Goal: Communication & Community: Answer question/provide support

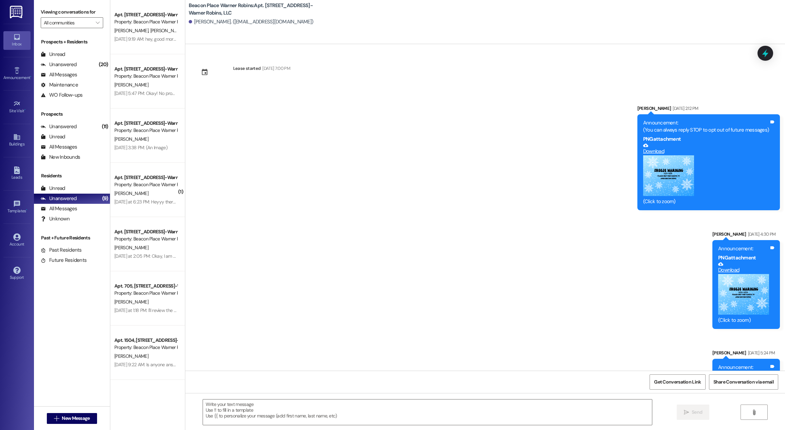
scroll to position [2494, 0]
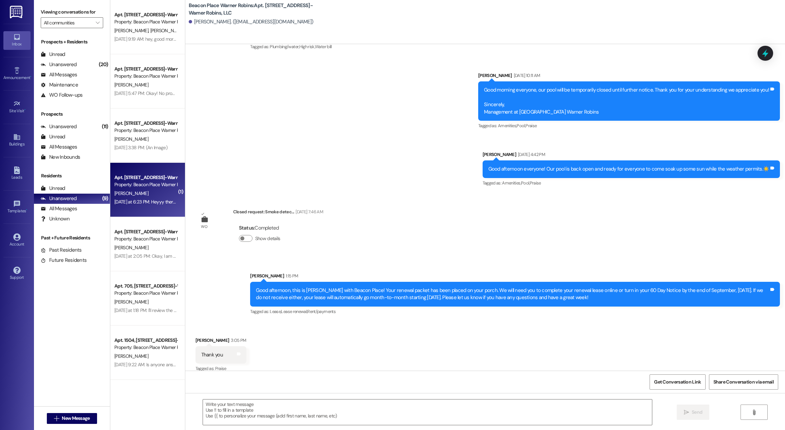
click at [140, 211] on div "Apt. [STREET_ADDRESS]-Warner Robins, LLC Property: [GEOGRAPHIC_DATA] Warner Rob…" at bounding box center [147, 190] width 75 height 54
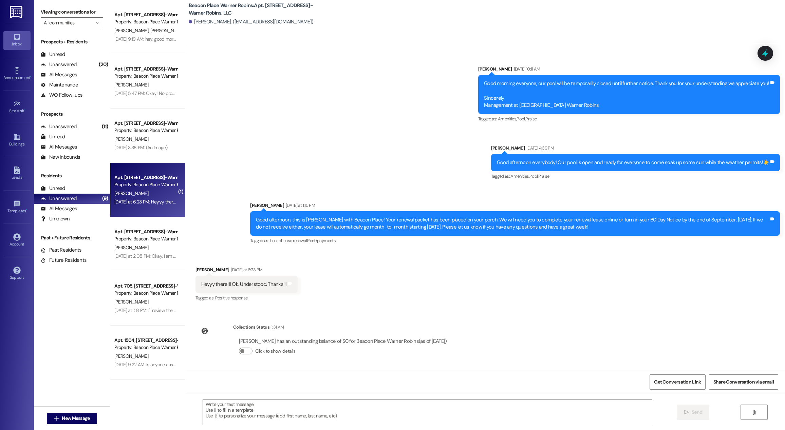
scroll to position [14661, 0]
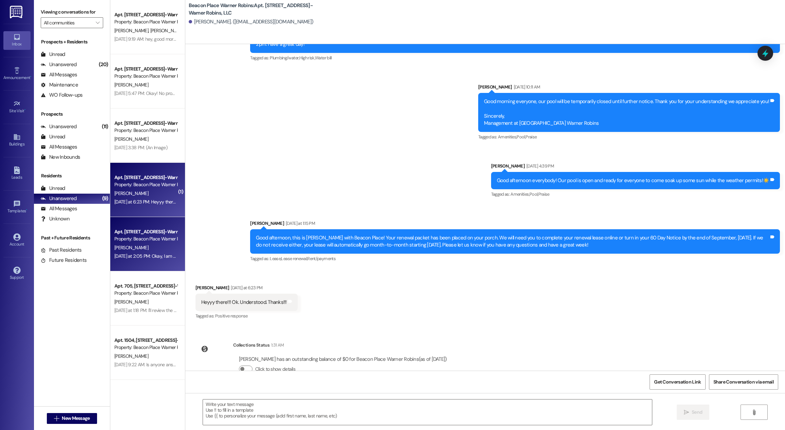
click at [145, 241] on div "Property: Beacon Place Warner Robins" at bounding box center [145, 238] width 63 height 7
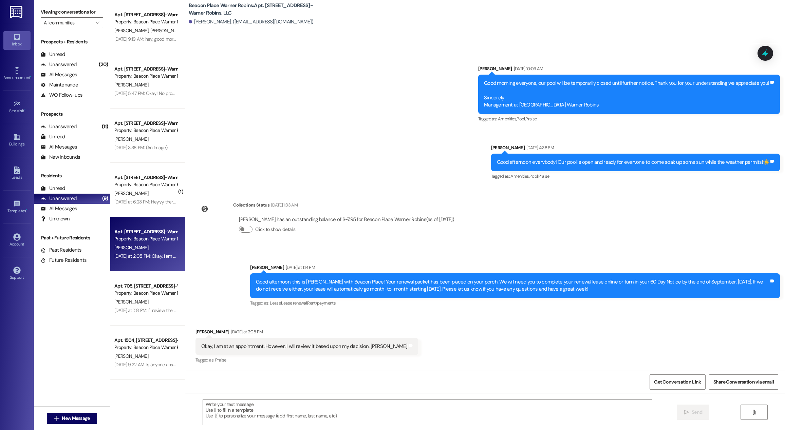
scroll to position [1877, 0]
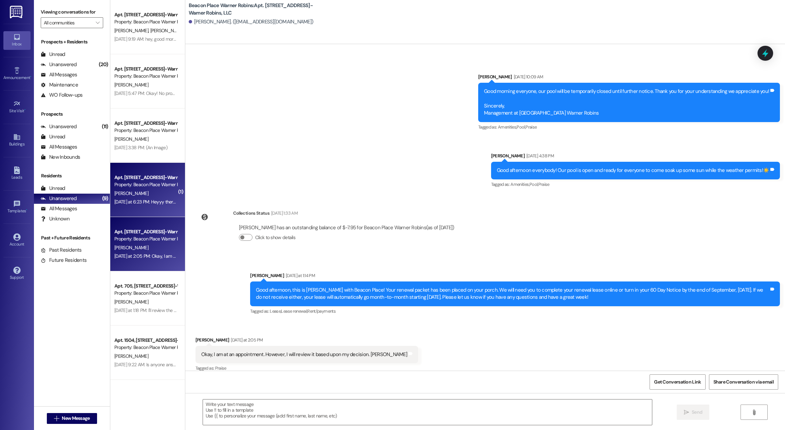
click at [145, 203] on div "[DATE] at 6:23 PM: Heyyy there!!! Ok. Understood. Thanks!!! [DATE] at 6:23 PM: …" at bounding box center [172, 202] width 116 height 6
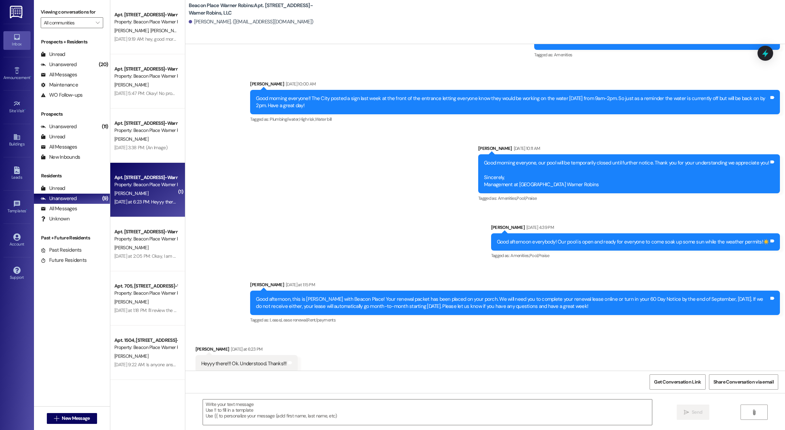
scroll to position [14598, 0]
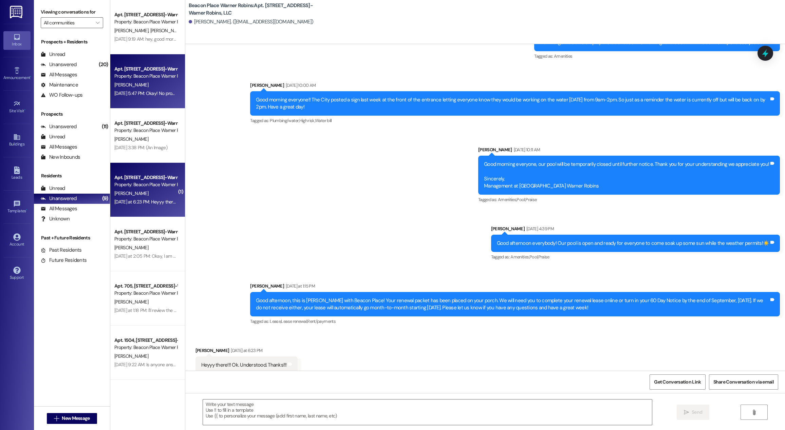
click at [140, 86] on div "[PERSON_NAME]" at bounding box center [146, 85] width 64 height 8
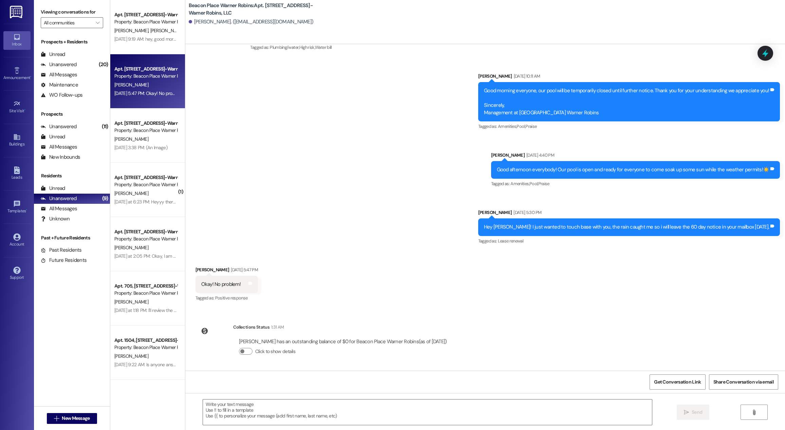
scroll to position [1241, 0]
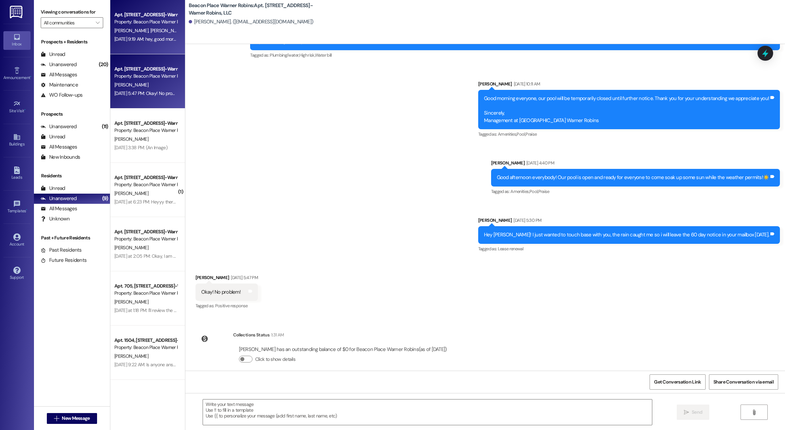
click at [131, 41] on div "[DATE] 9:19 AM: hey, good morning! wondering if anyone got the messages, calls,…" at bounding box center [248, 39] width 268 height 6
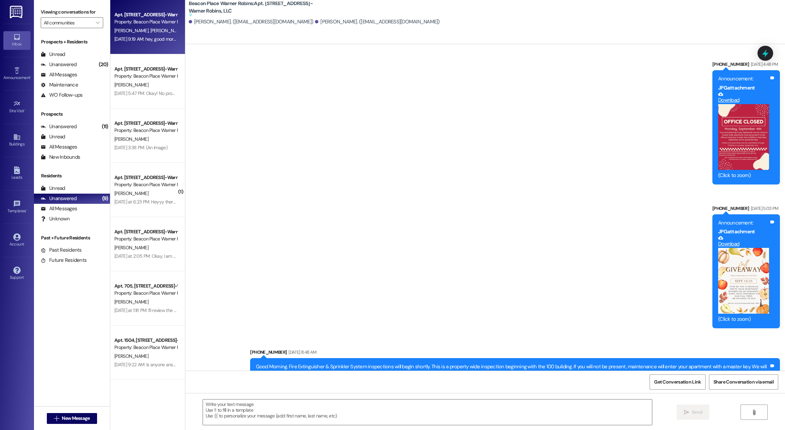
scroll to position [7593, 0]
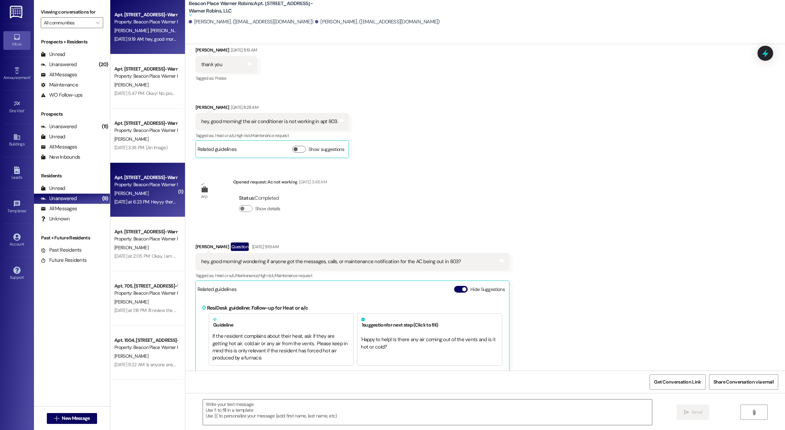
click at [152, 210] on div "Apt. [STREET_ADDRESS]-Warner Robins, LLC Property: [GEOGRAPHIC_DATA] Warner Rob…" at bounding box center [147, 190] width 75 height 54
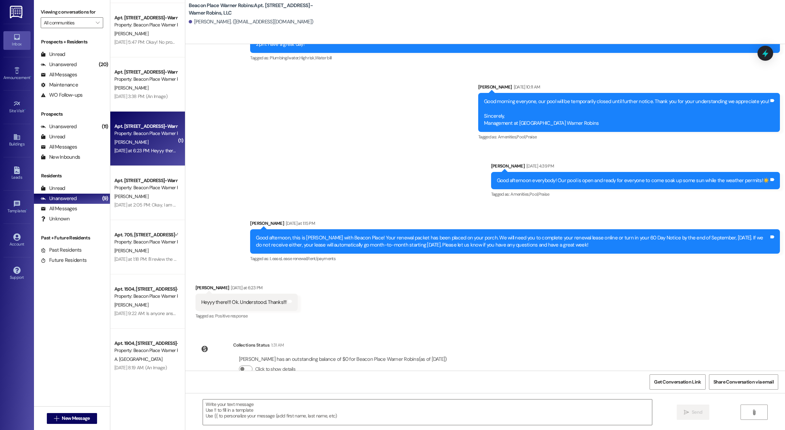
scroll to position [53, 0]
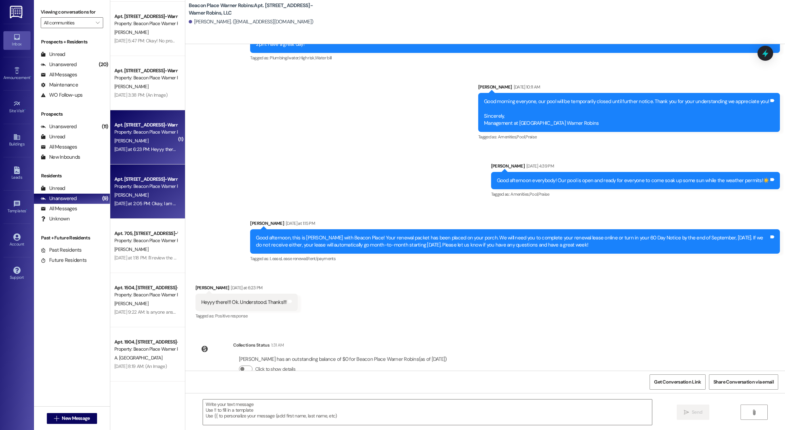
click at [137, 194] on div "[PERSON_NAME]" at bounding box center [146, 195] width 64 height 8
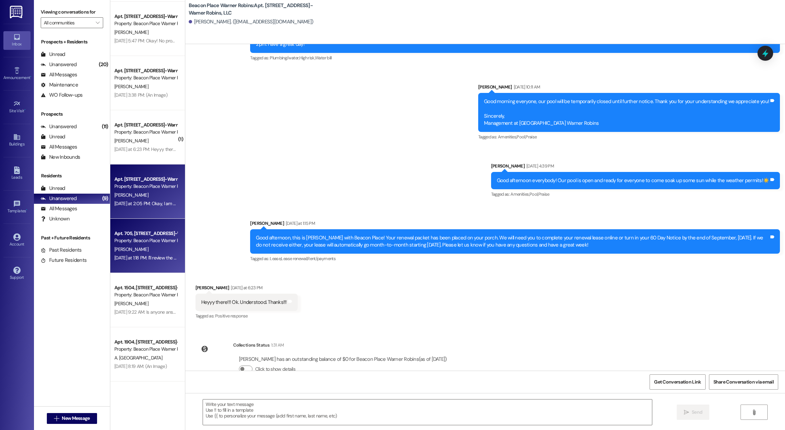
scroll to position [1877, 0]
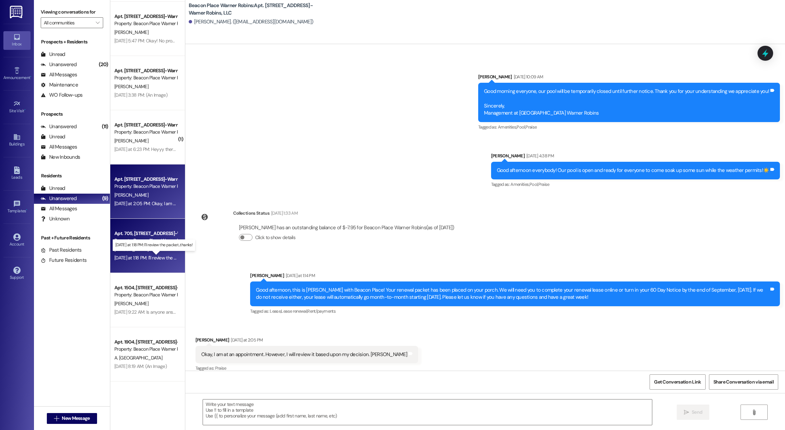
click at [144, 256] on div "[DATE] at 1:18 PM: I'll review the packet...thanks! [DATE] at 1:18 PM: I'll rev…" at bounding box center [158, 258] width 89 height 6
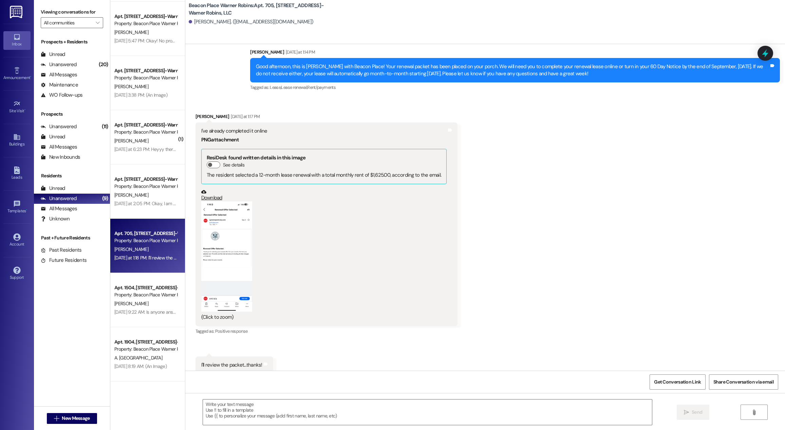
scroll to position [10099, 0]
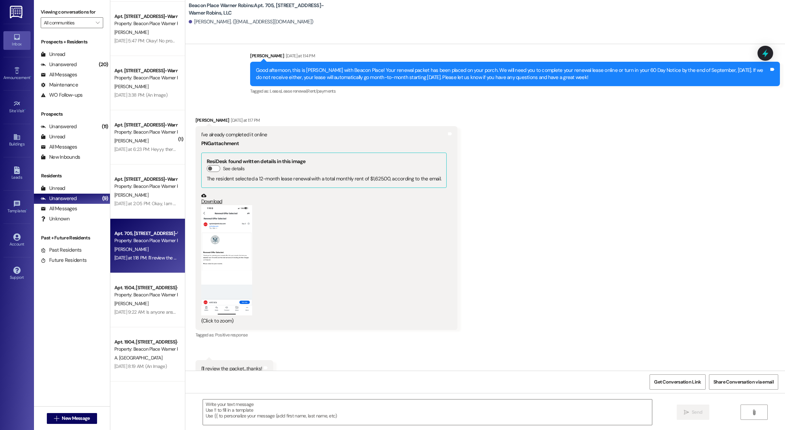
click at [225, 238] on button "Zoom image" at bounding box center [226, 260] width 51 height 110
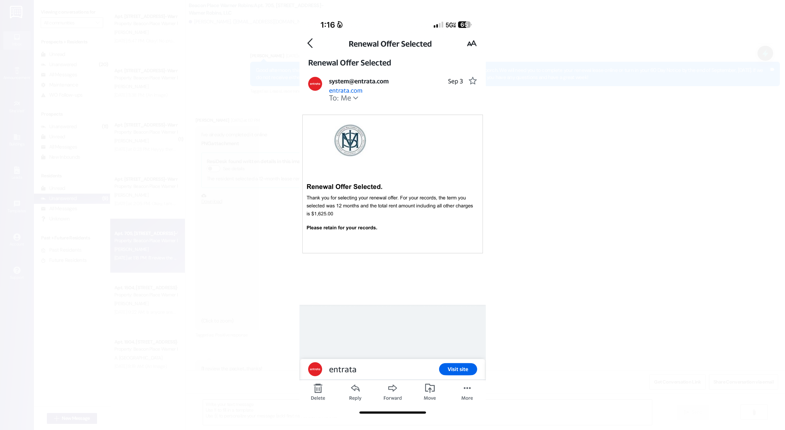
click at [225, 238] on button "Unzoom image" at bounding box center [392, 215] width 785 height 430
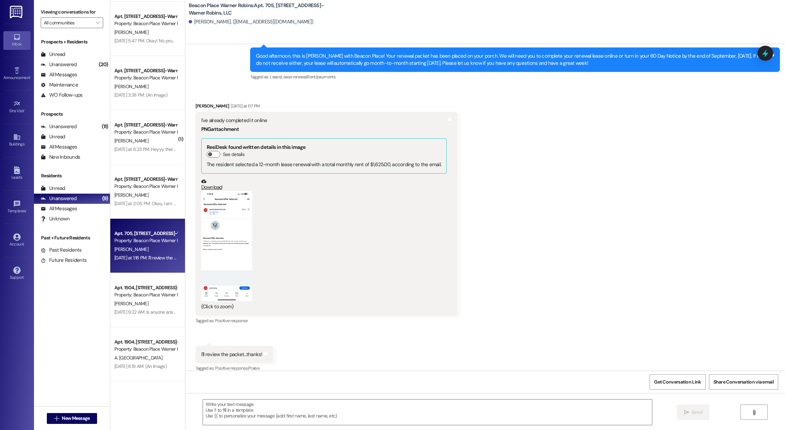
scroll to position [10162, 0]
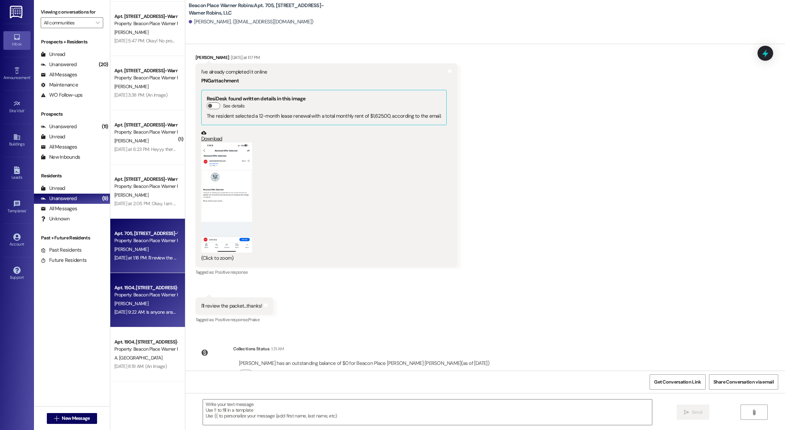
click at [141, 295] on div "Property: Beacon Place Warner Robins" at bounding box center [145, 294] width 63 height 7
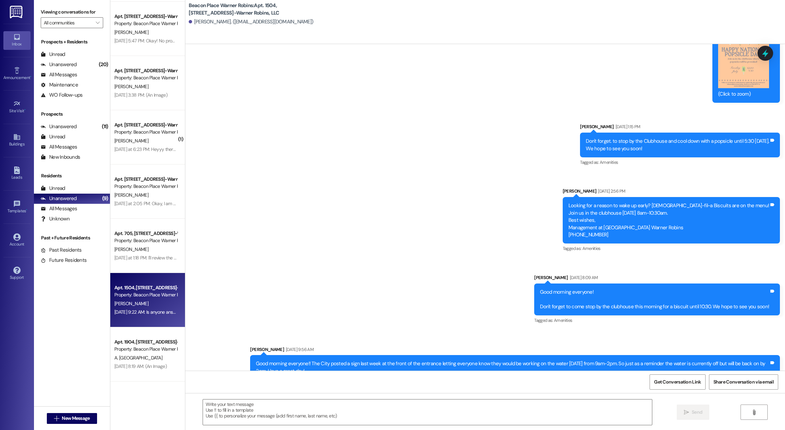
scroll to position [8893, 0]
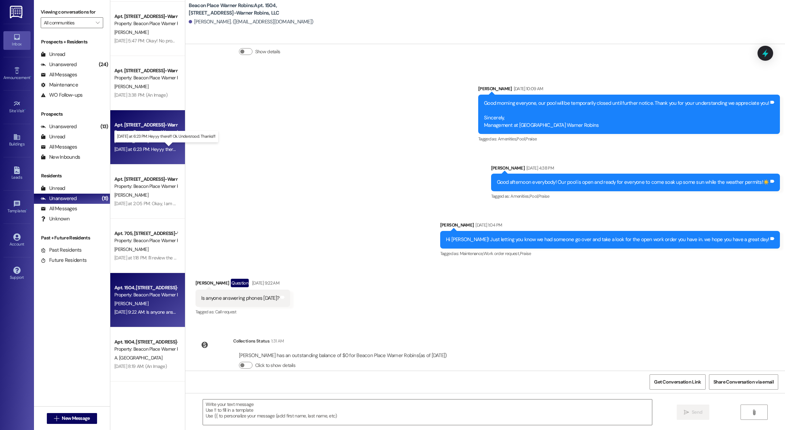
click at [137, 150] on div "[DATE] at 6:23 PM: Heyyy there!!! Ok. Understood. Thanks!!! [DATE] at 6:23 PM: …" at bounding box center [172, 149] width 116 height 6
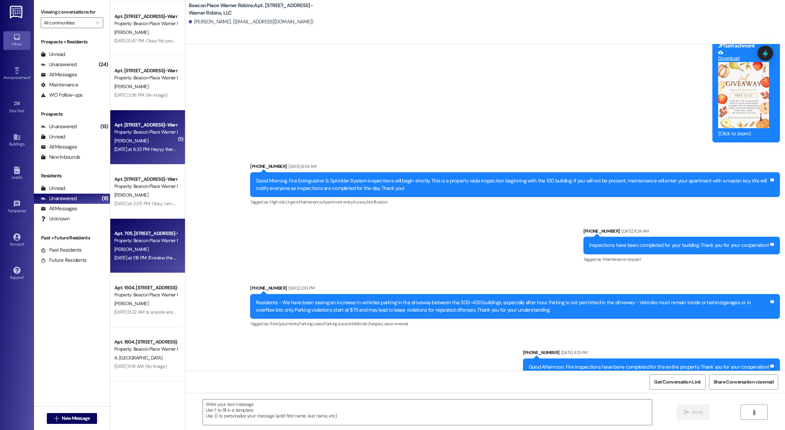
scroll to position [14661, 0]
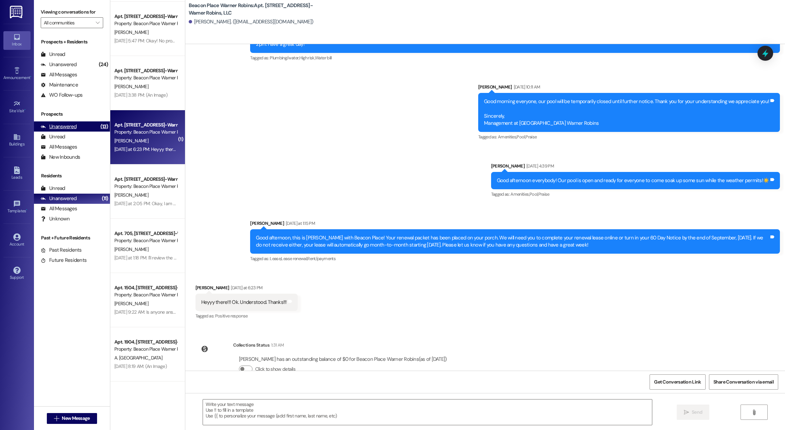
click at [72, 125] on div "Unanswered" at bounding box center [59, 126] width 36 height 7
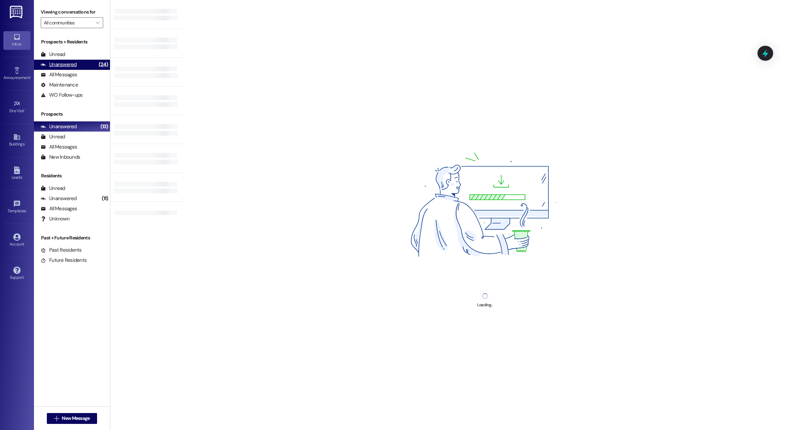
click at [72, 64] on div "Unanswered" at bounding box center [59, 64] width 36 height 7
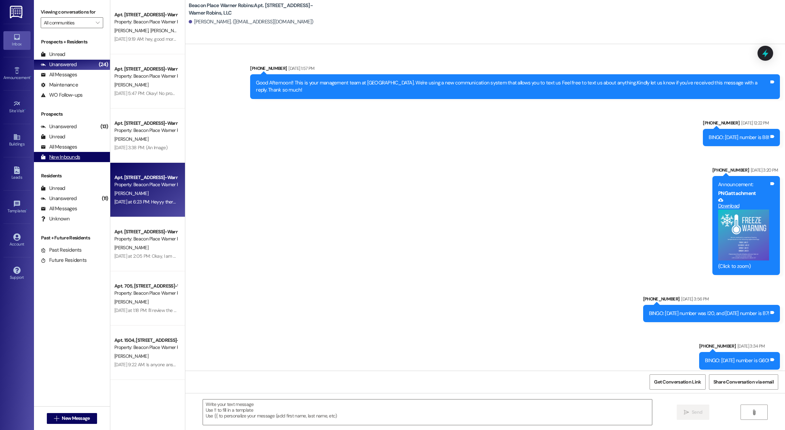
scroll to position [14598, 0]
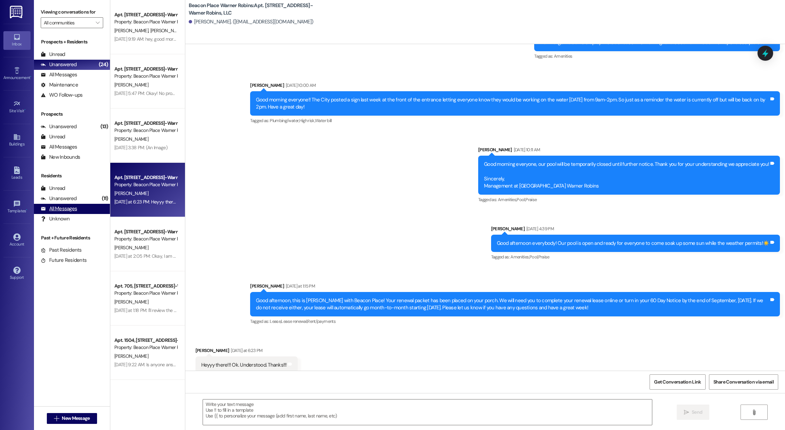
click at [71, 211] on div "All Messages" at bounding box center [59, 208] width 36 height 7
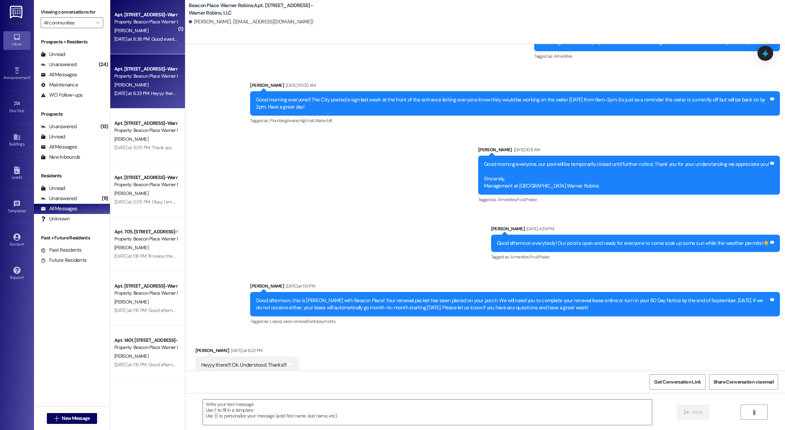
click at [136, 47] on div "Apt. 3204, [STREET_ADDRESS]-Warner Robins, LLC Property: [GEOGRAPHIC_DATA] Warn…" at bounding box center [147, 27] width 75 height 54
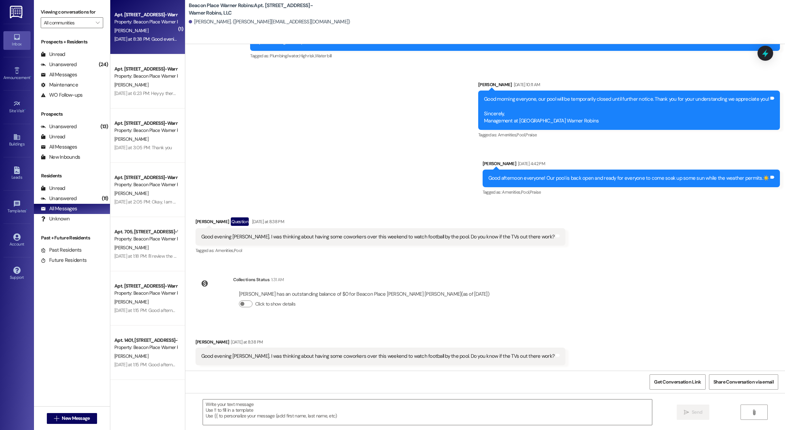
scroll to position [1252, 0]
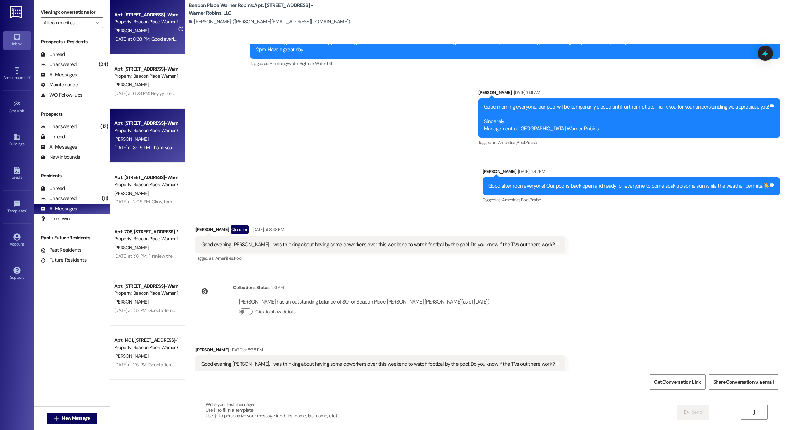
click at [150, 153] on div "Apt. [STREET_ADDRESS]-Warner Robins, LLC Property: [GEOGRAPHIC_DATA][PERSON_NAM…" at bounding box center [147, 136] width 75 height 54
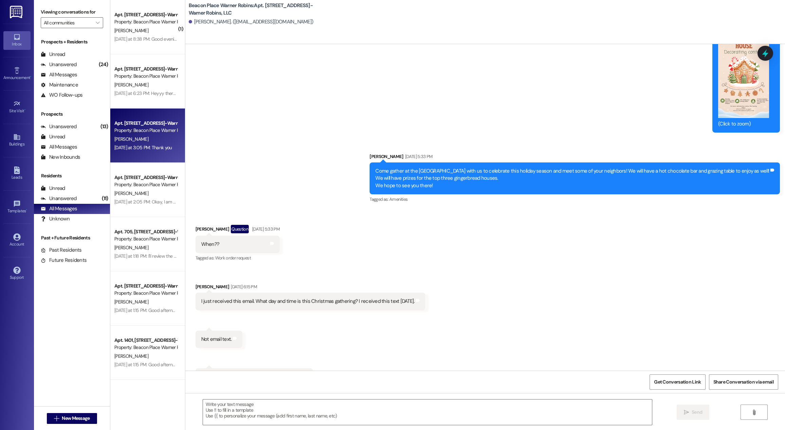
scroll to position [0, 0]
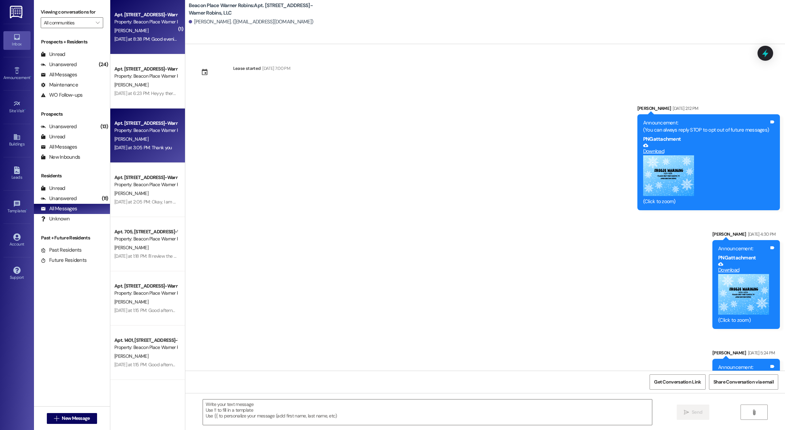
click at [123, 46] on div "Apt. 3204, [STREET_ADDRESS]-Warner Robins, LLC Property: [GEOGRAPHIC_DATA] Warn…" at bounding box center [147, 27] width 75 height 54
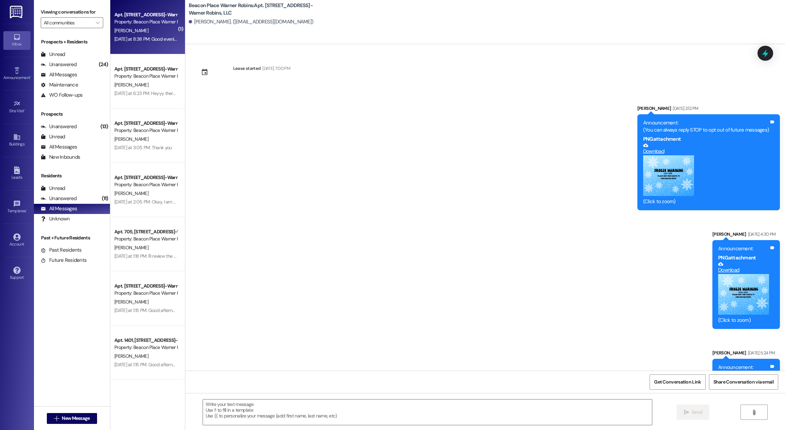
scroll to position [1205, 0]
